Goal: Task Accomplishment & Management: Manage account settings

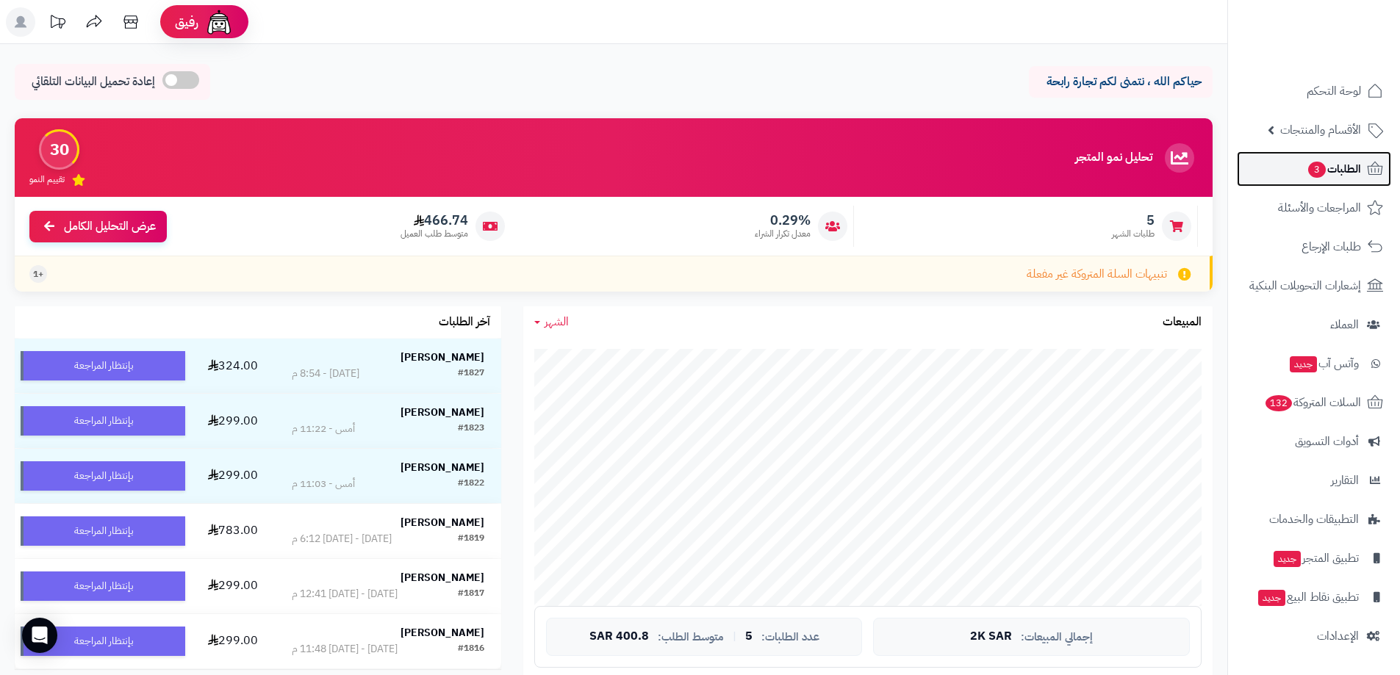
click at [1266, 171] on link "الطلبات 3" at bounding box center [1314, 168] width 154 height 35
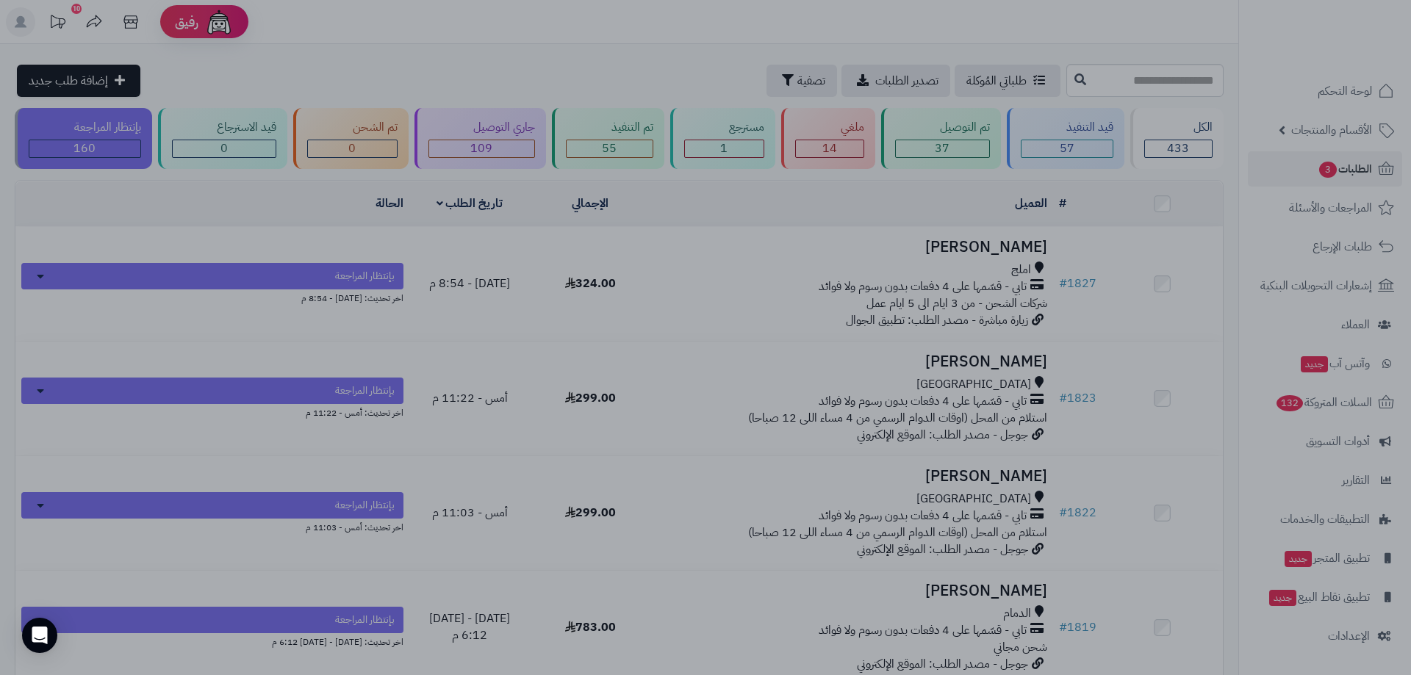
click at [838, 561] on div at bounding box center [705, 337] width 1411 height 675
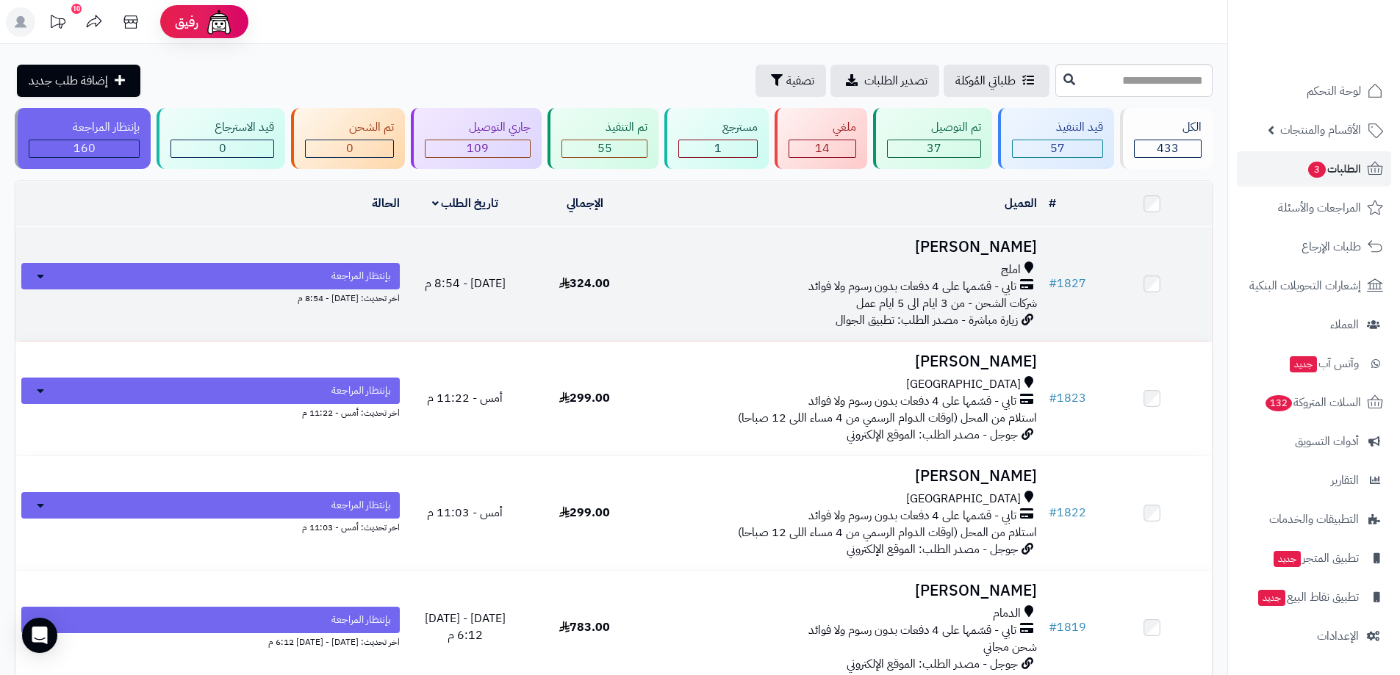
click at [914, 270] on div "املج" at bounding box center [843, 270] width 387 height 17
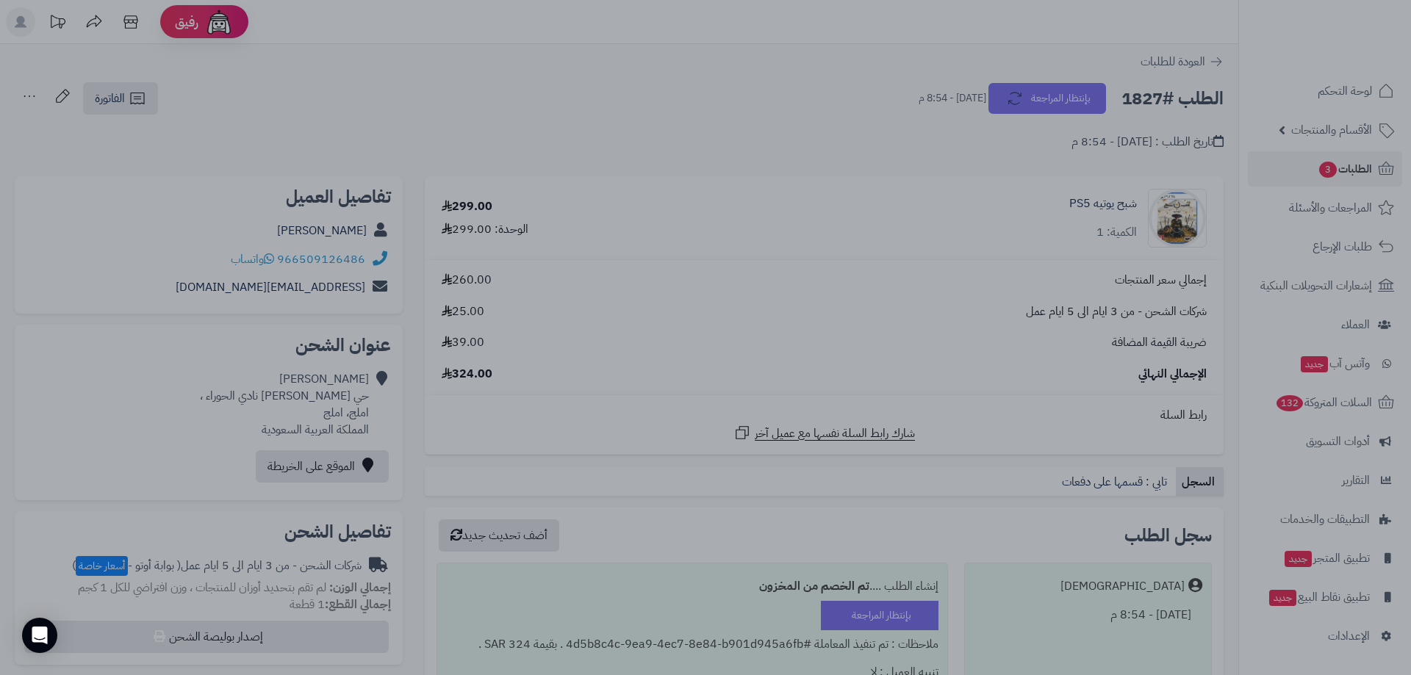
click at [983, 188] on div at bounding box center [705, 337] width 1411 height 675
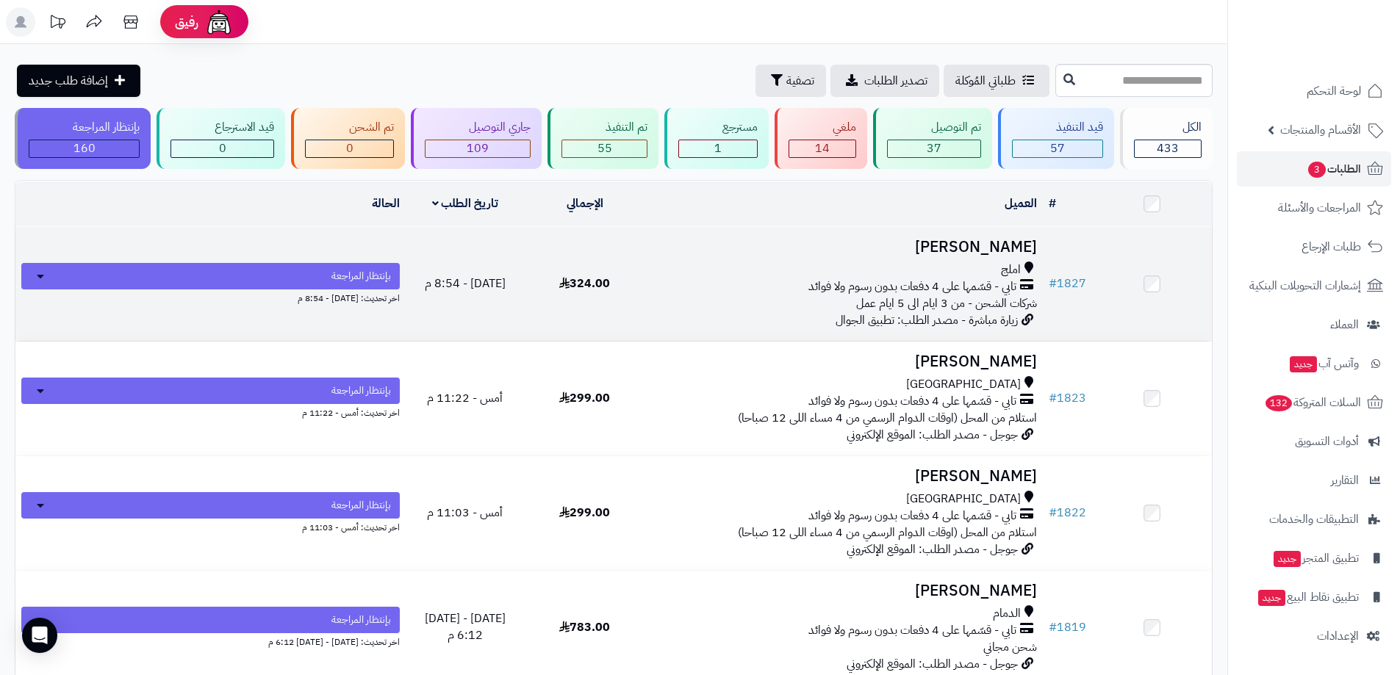
scroll to position [147, 0]
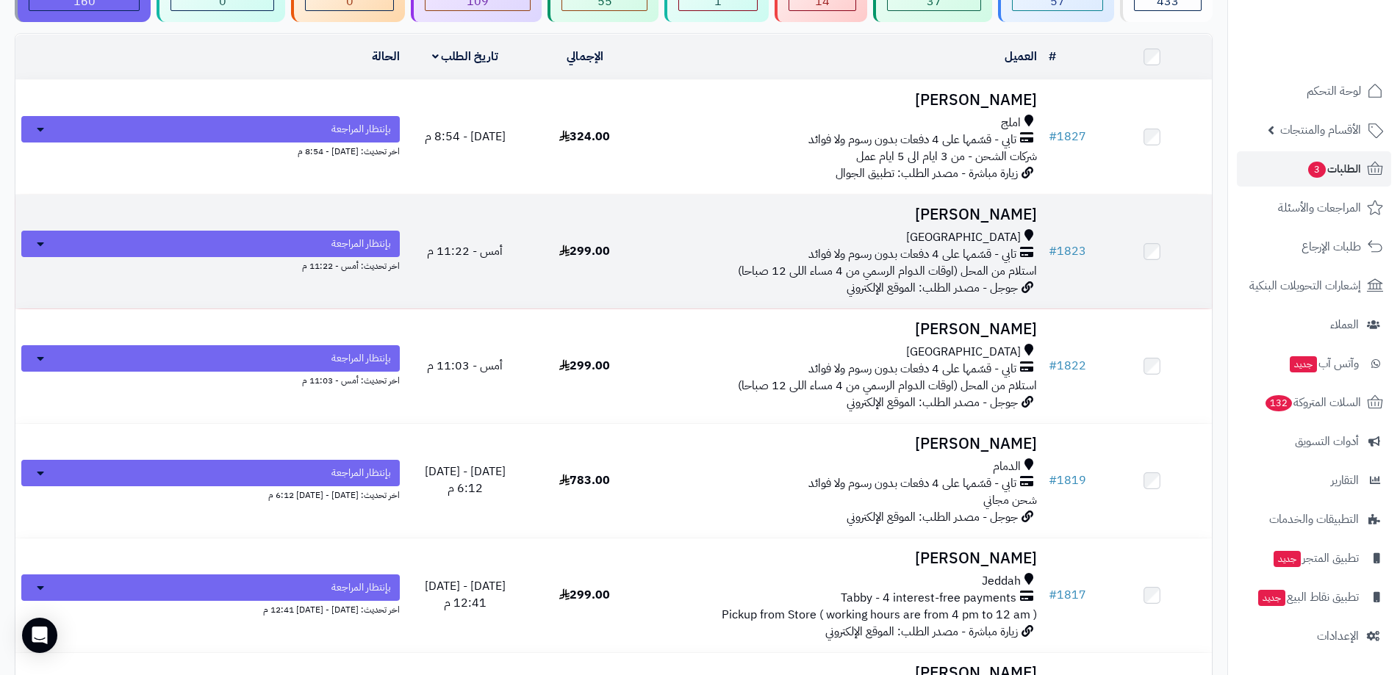
click at [1013, 220] on h3 "[PERSON_NAME]" at bounding box center [843, 215] width 387 height 17
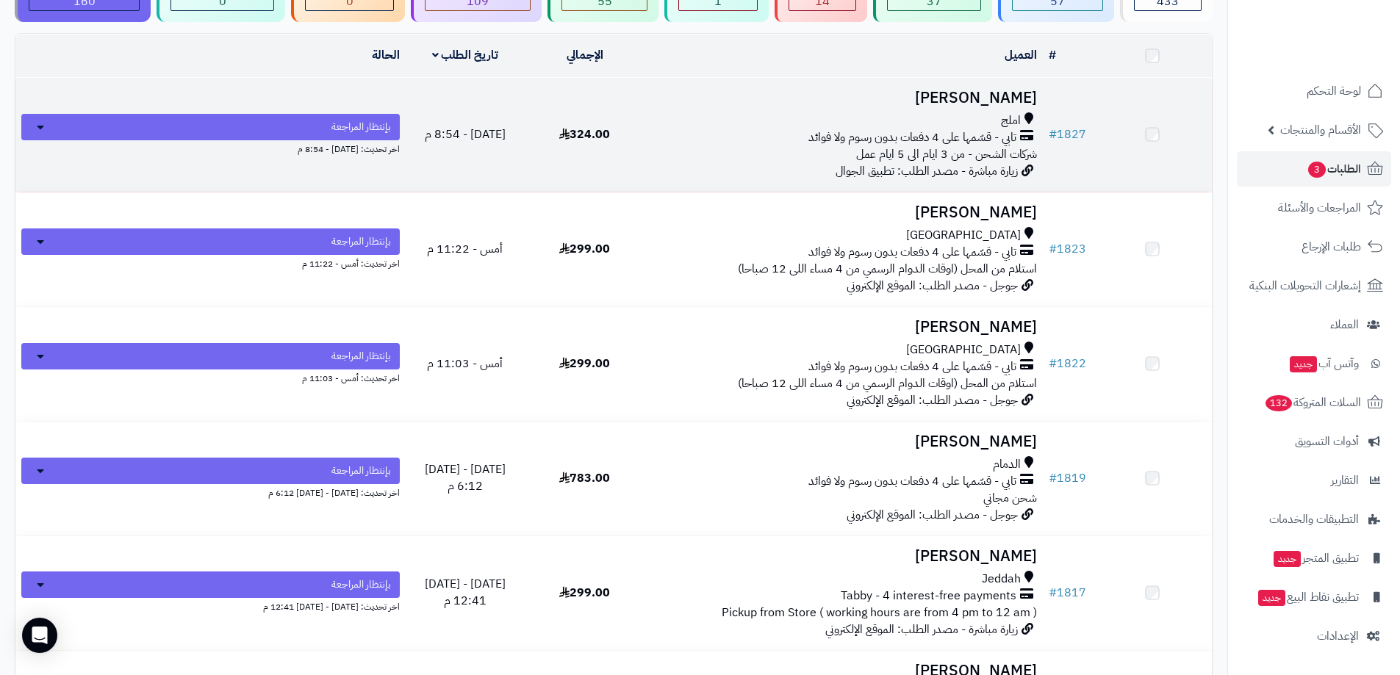
scroll to position [147, 0]
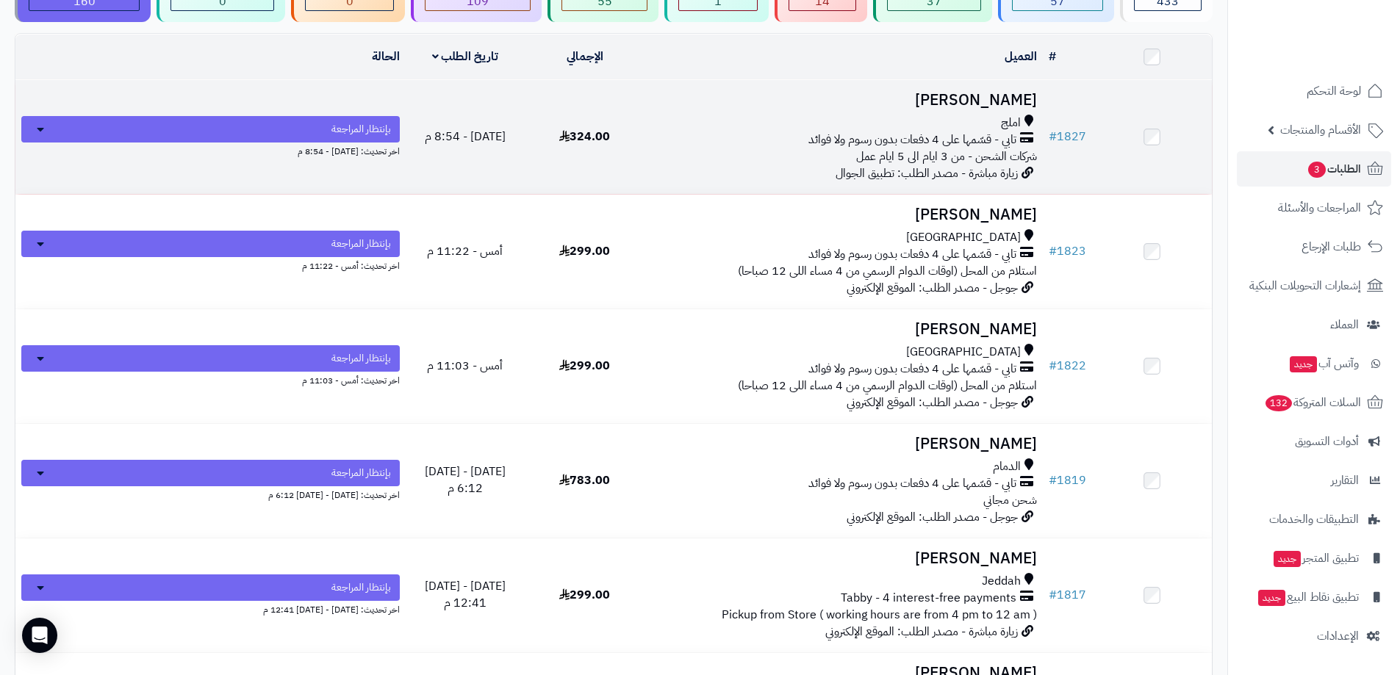
click at [1111, 98] on td at bounding box center [1152, 137] width 120 height 114
click at [830, 100] on h3 "[PERSON_NAME]" at bounding box center [843, 100] width 387 height 17
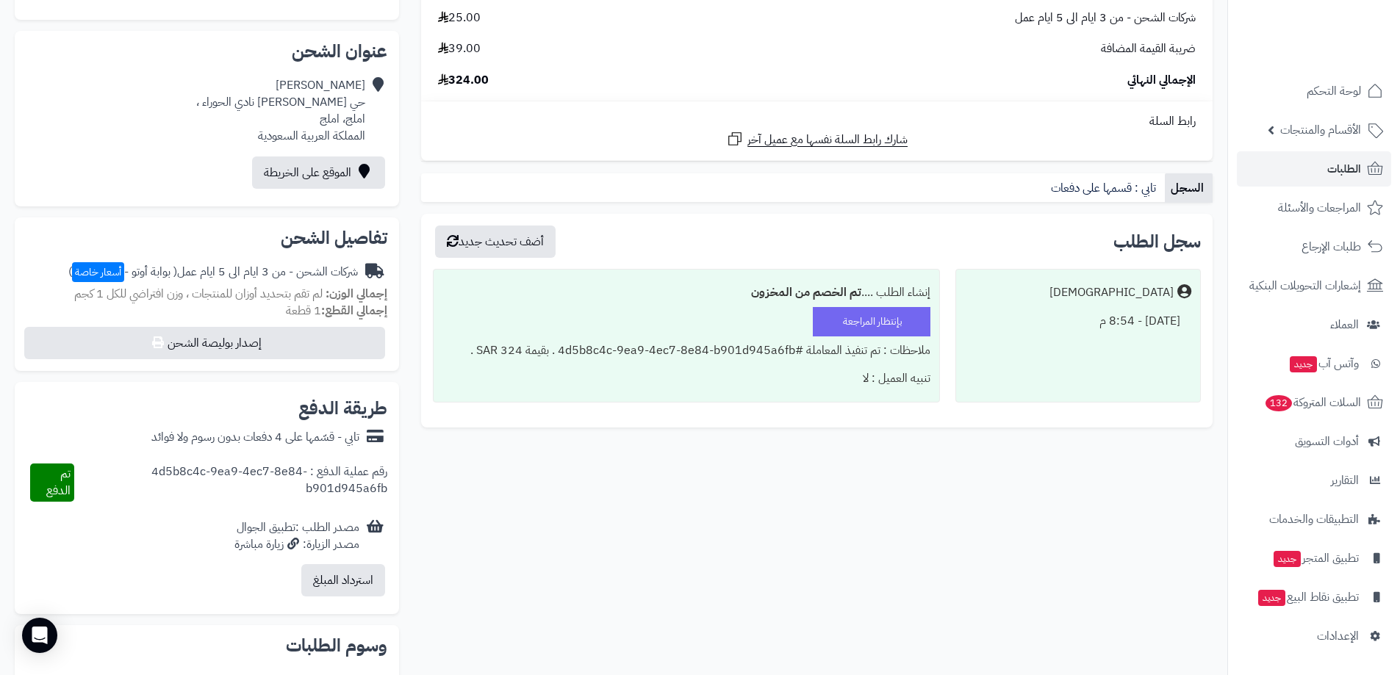
scroll to position [73, 0]
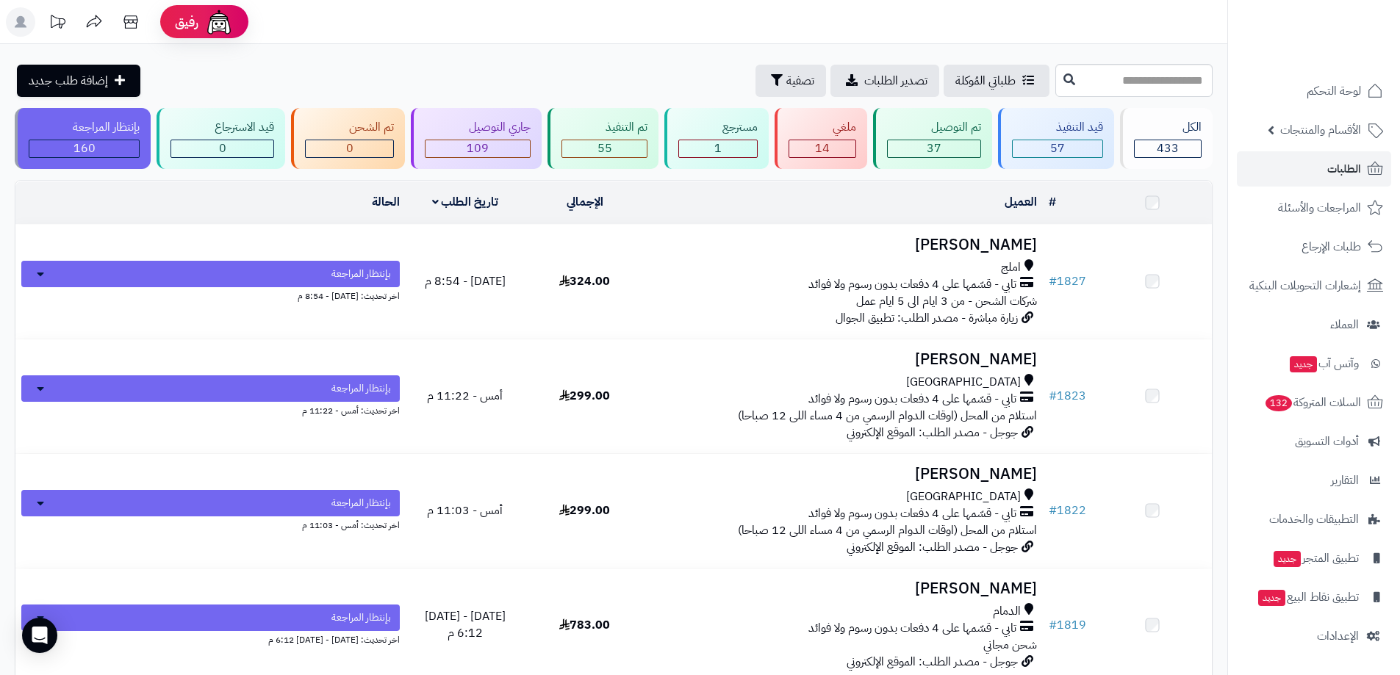
scroll to position [147, 0]
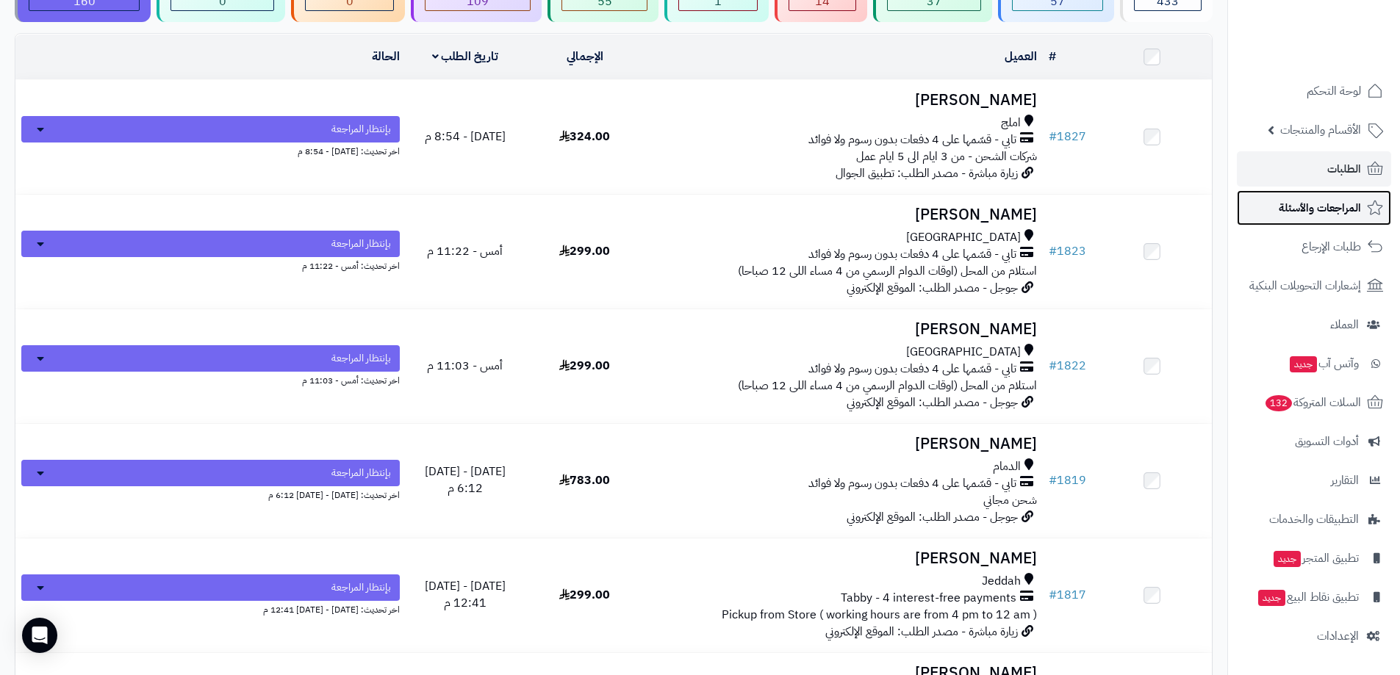
click at [1371, 193] on link "المراجعات والأسئلة" at bounding box center [1314, 207] width 154 height 35
click at [1364, 176] on link "الطلبات" at bounding box center [1314, 168] width 154 height 35
